Goal: Answer question/provide support: Answer question/provide support

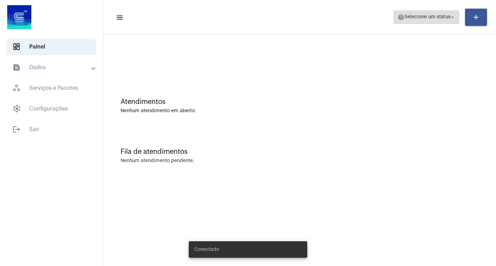
click at [421, 17] on span "Selecione um status" at bounding box center [428, 17] width 46 height 5
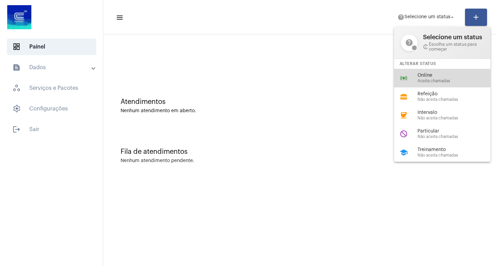
click at [421, 79] on span "Aceita chamadas" at bounding box center [457, 81] width 79 height 4
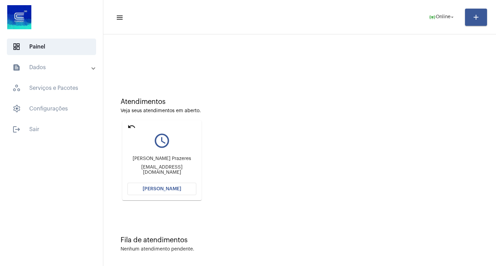
click at [188, 185] on button "[PERSON_NAME]" at bounding box center [161, 189] width 69 height 12
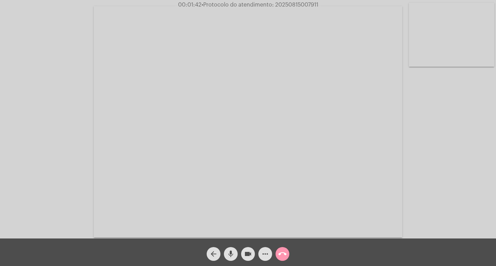
click at [230, 251] on mat-icon "mic" at bounding box center [231, 254] width 8 height 8
click at [230, 251] on mat-icon "mic_off" at bounding box center [231, 254] width 8 height 8
click at [229, 257] on mat-icon "mic" at bounding box center [231, 254] width 8 height 8
click at [248, 255] on mat-icon "videocam" at bounding box center [248, 254] width 8 height 8
click at [230, 256] on mat-icon "mic_off" at bounding box center [231, 254] width 8 height 8
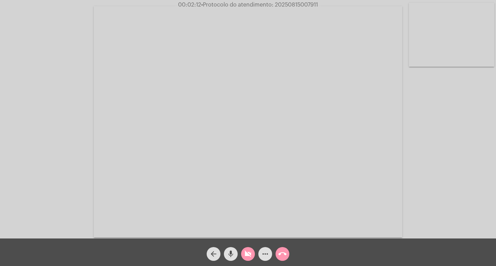
click at [247, 256] on mat-icon "videocam_off" at bounding box center [248, 254] width 8 height 8
click at [235, 250] on button "mic" at bounding box center [231, 254] width 14 height 14
click at [245, 250] on span "videocam" at bounding box center [248, 254] width 8 height 14
click at [232, 251] on mat-icon "mic_off" at bounding box center [231, 254] width 8 height 8
click at [242, 254] on button "videocam_off" at bounding box center [248, 254] width 14 height 14
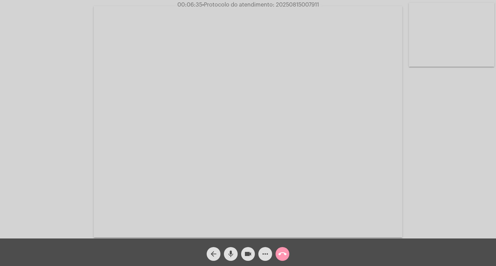
click at [306, 146] on video at bounding box center [248, 122] width 309 height 232
click at [151, 122] on video at bounding box center [126, 121] width 238 height 178
click at [289, 9] on video at bounding box center [248, 122] width 309 height 232
click at [231, 31] on div at bounding box center [126, 121] width 238 height 237
click at [228, 53] on video at bounding box center [126, 121] width 238 height 178
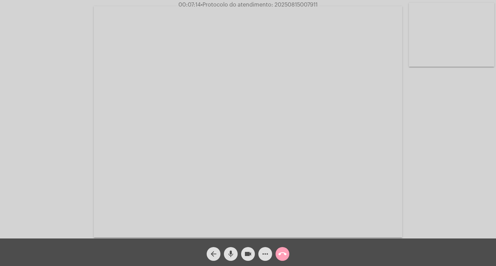
click at [286, 253] on mat-icon "call_end" at bounding box center [282, 254] width 8 height 8
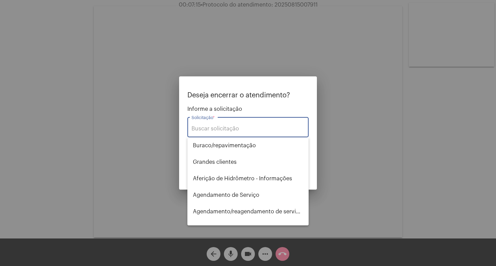
click at [226, 132] on input "Solicitação *" at bounding box center [248, 129] width 113 height 6
type input "t"
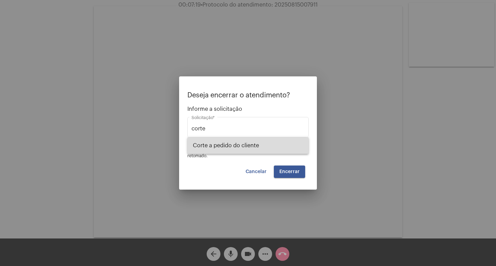
click at [235, 151] on span "Corte a pedido do cliente" at bounding box center [248, 145] width 110 height 17
type input "Corte a pedido do cliente"
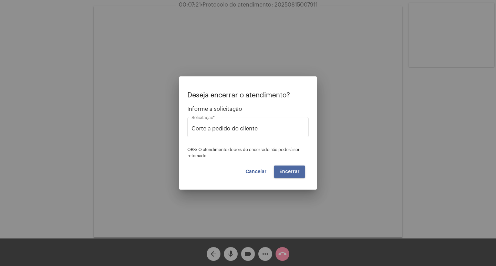
click at [298, 170] on span "Encerrar" at bounding box center [289, 172] width 20 height 5
